Goal: Navigation & Orientation: Find specific page/section

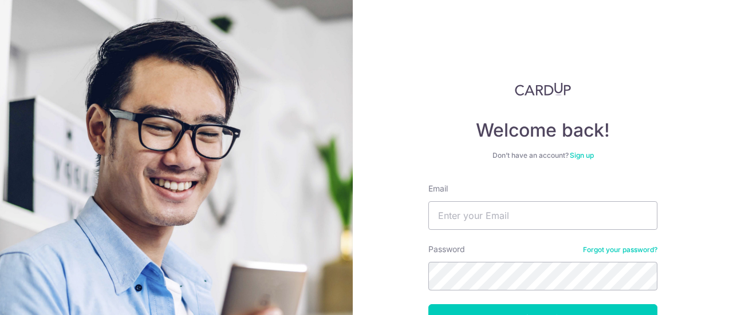
scroll to position [81, 0]
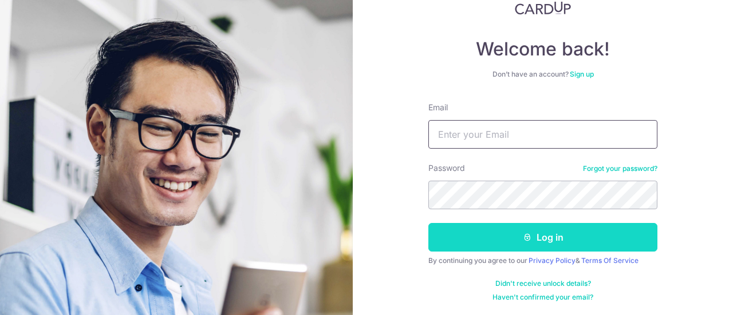
type input "[EMAIL_ADDRESS][DOMAIN_NAME]"
click at [545, 232] on button "Log in" at bounding box center [542, 237] width 229 height 29
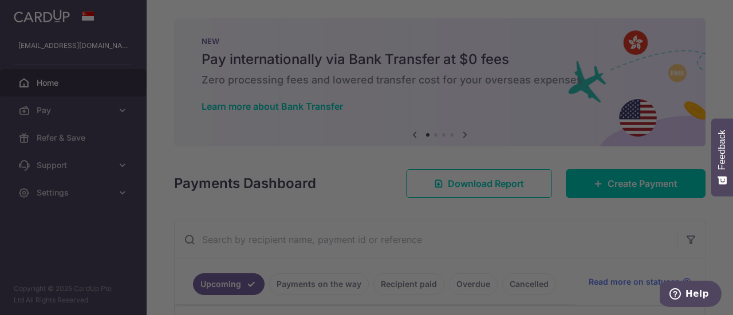
click at [528, 159] on div at bounding box center [370, 159] width 740 height 319
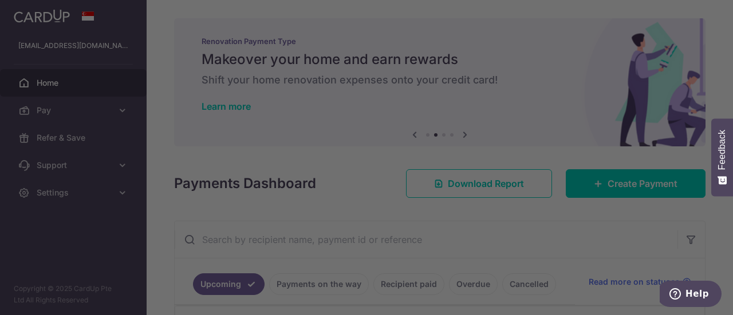
click at [605, 240] on div at bounding box center [370, 159] width 740 height 319
click at [163, 213] on div at bounding box center [370, 159] width 740 height 319
click at [100, 121] on div at bounding box center [370, 159] width 740 height 319
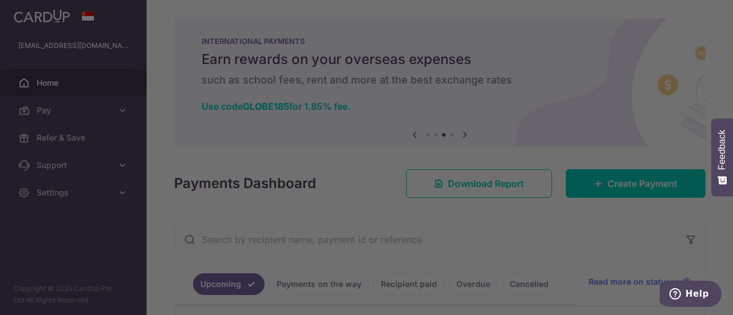
click at [531, 34] on div at bounding box center [370, 159] width 740 height 319
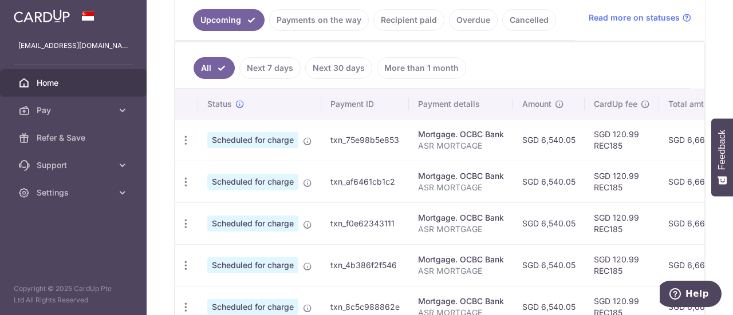
scroll to position [266, 0]
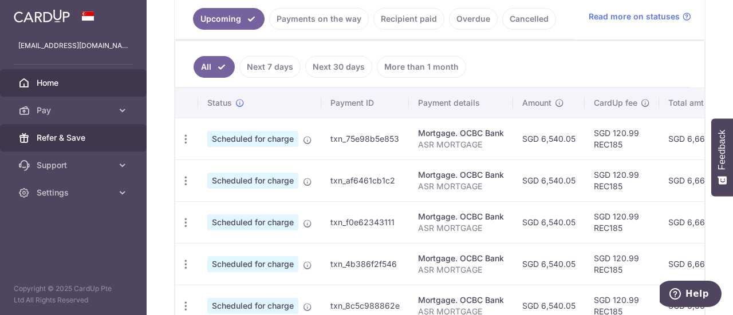
click at [85, 137] on span "Refer & Save" at bounding box center [75, 137] width 76 height 11
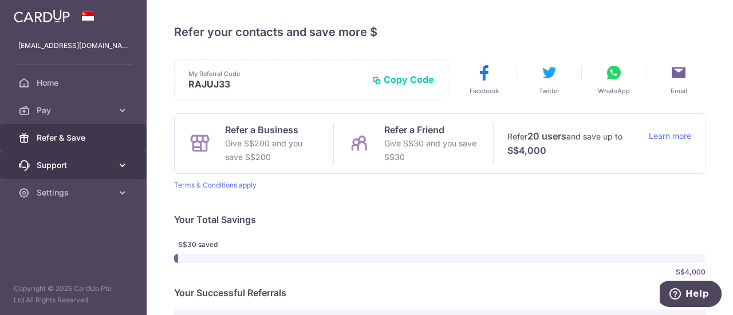
click at [87, 160] on span "Support" at bounding box center [75, 165] width 76 height 11
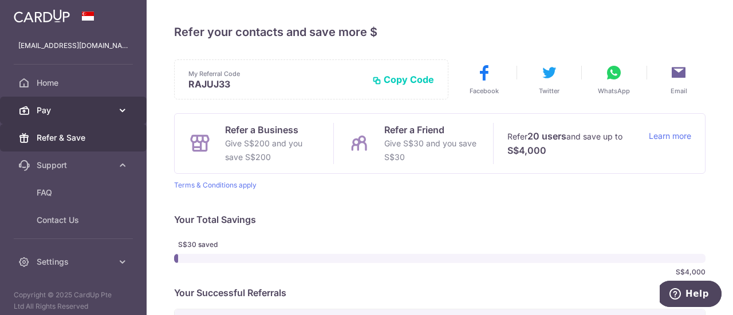
click at [94, 109] on span "Pay" at bounding box center [75, 110] width 76 height 11
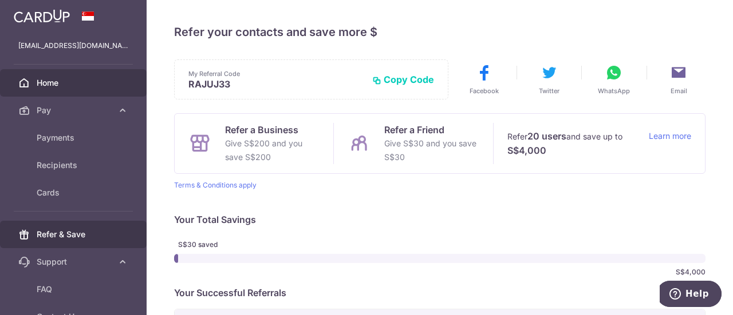
click at [78, 72] on link "Home" at bounding box center [73, 82] width 147 height 27
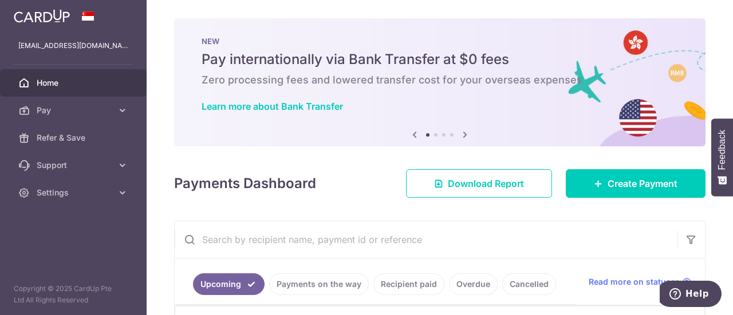
click at [461, 132] on icon at bounding box center [465, 135] width 14 height 14
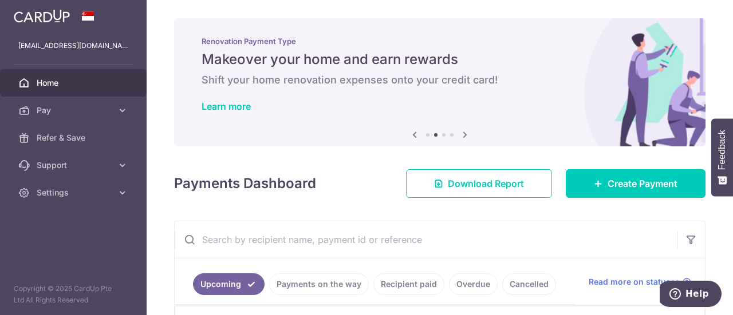
click at [461, 132] on icon at bounding box center [465, 135] width 14 height 14
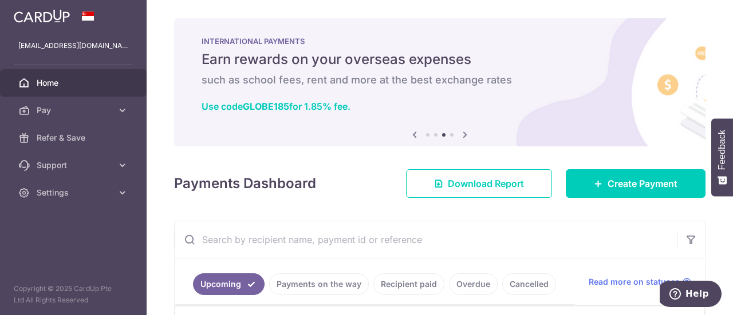
click at [461, 132] on icon at bounding box center [465, 135] width 14 height 14
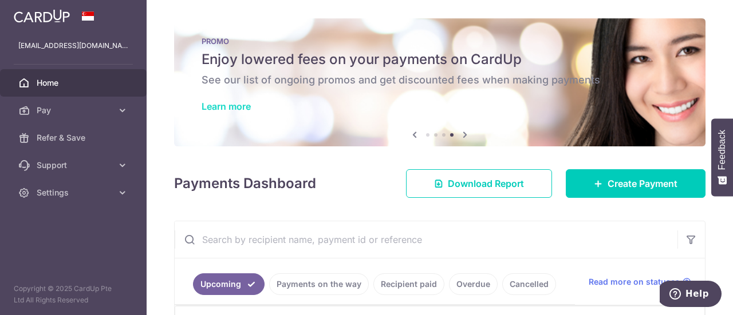
click at [242, 106] on link "Learn more" at bounding box center [225, 106] width 49 height 11
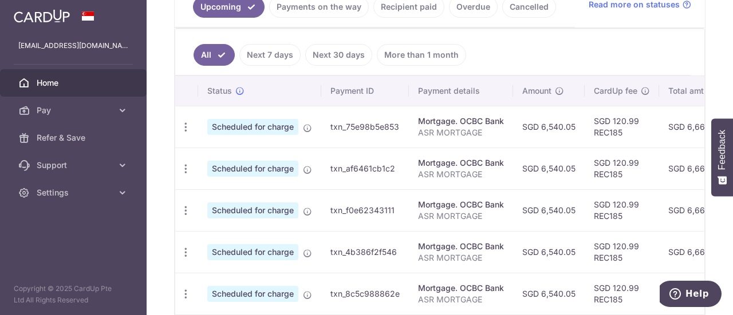
scroll to position [279, 0]
